Goal: Task Accomplishment & Management: Complete application form

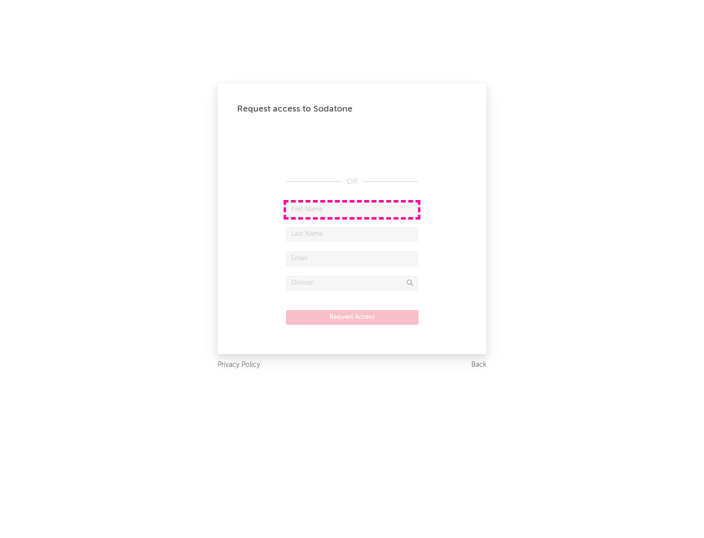
click at [352, 209] on input "text" at bounding box center [352, 209] width 132 height 15
type input "[PERSON_NAME]"
click at [352, 234] on input "text" at bounding box center [352, 234] width 132 height 15
type input "[PERSON_NAME]"
click at [352, 258] on input "text" at bounding box center [352, 258] width 132 height 15
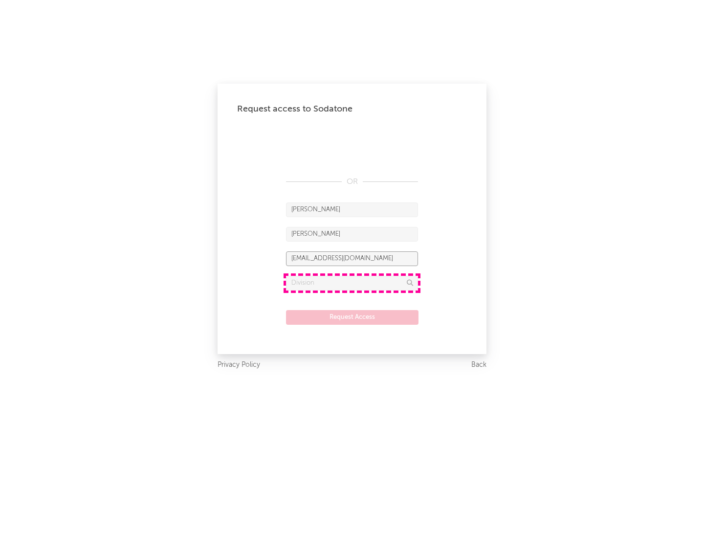
type input "[EMAIL_ADDRESS][DOMAIN_NAME]"
click at [352, 282] on input "text" at bounding box center [352, 283] width 132 height 15
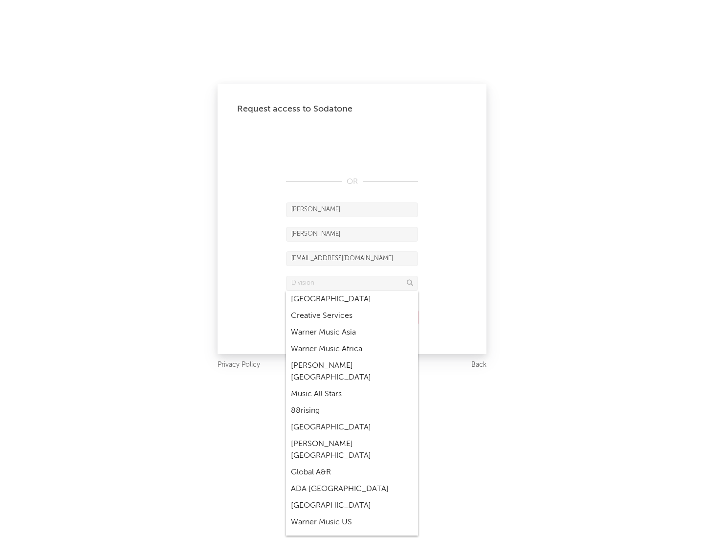
click at [352, 386] on div "Music All Stars" at bounding box center [352, 394] width 132 height 17
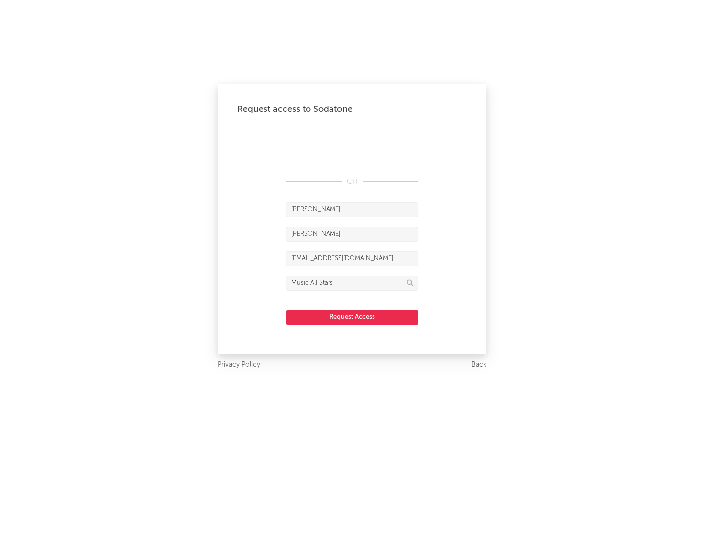
type input "Music All Stars"
click at [352, 317] on button "Request Access" at bounding box center [352, 317] width 132 height 15
